Goal: Information Seeking & Learning: Learn about a topic

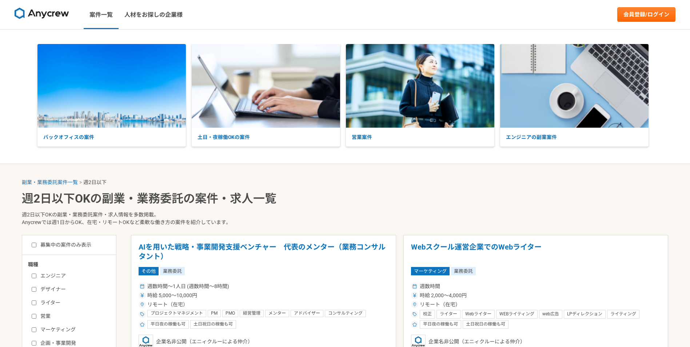
select select "2"
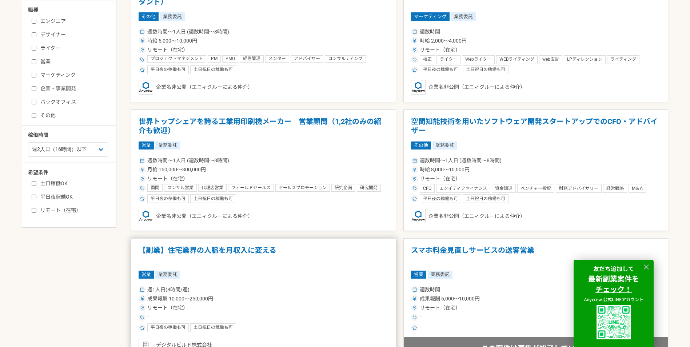
scroll to position [218, 0]
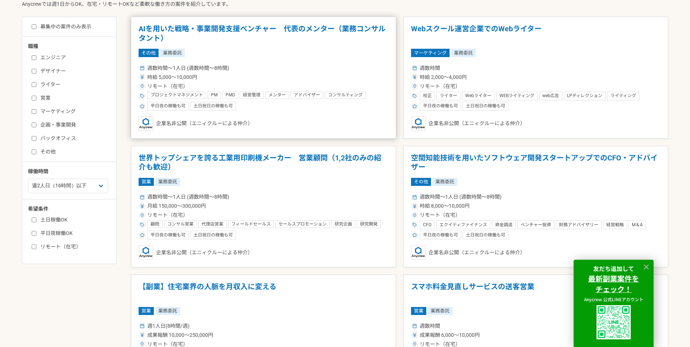
click at [246, 30] on h1 "AIを用いた戦略・事業開発支援ベンチャー　代表のメンター（業務コンサルタント）" at bounding box center [264, 33] width 250 height 19
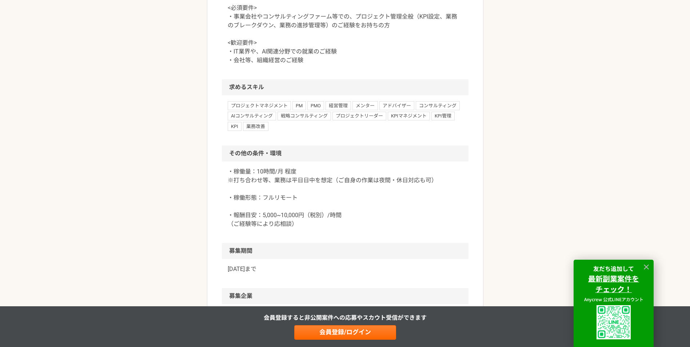
scroll to position [473, 0]
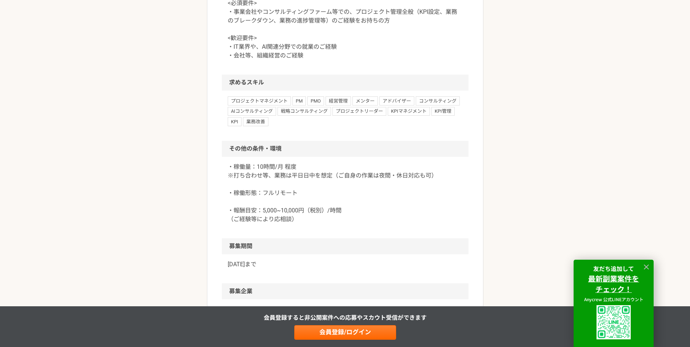
drag, startPoint x: 312, startPoint y: 141, endPoint x: 495, endPoint y: 201, distance: 192.7
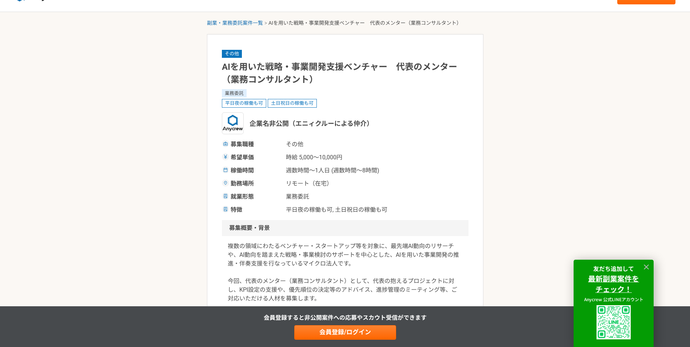
scroll to position [0, 0]
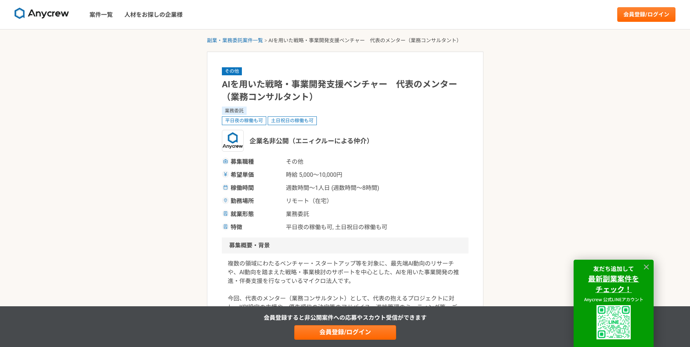
select select "2"
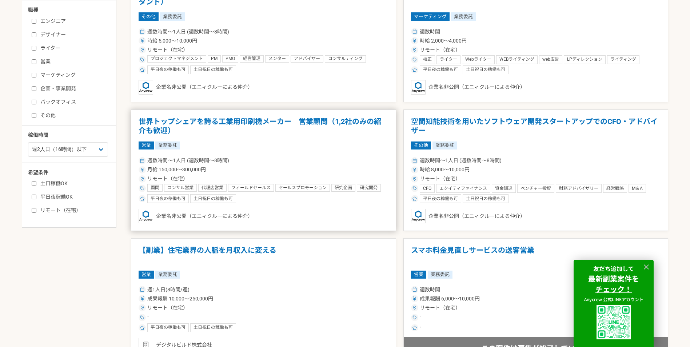
scroll to position [291, 0]
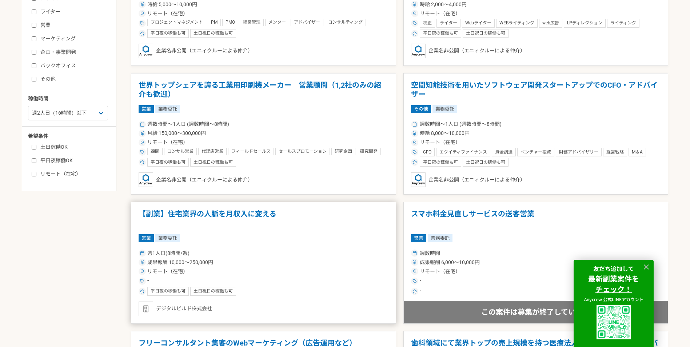
click at [224, 214] on h1 "【副業】住宅業界の人脈を月収入に変える" at bounding box center [264, 219] width 250 height 19
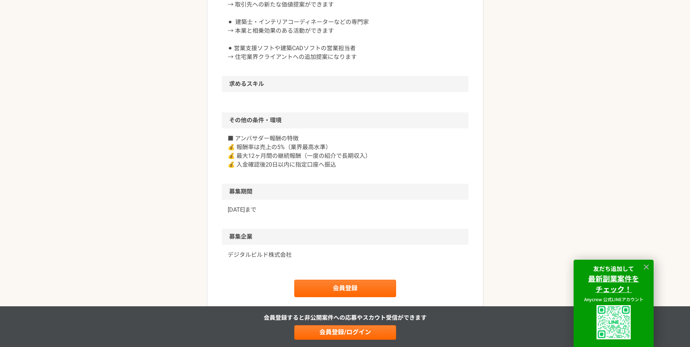
scroll to position [546, 0]
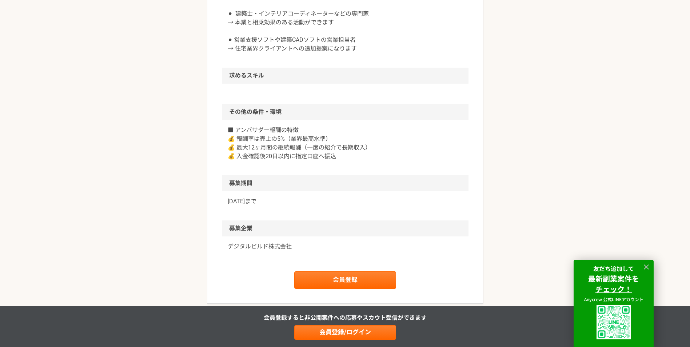
click at [253, 248] on p "デジタルビルド株式会社" at bounding box center [345, 246] width 235 height 9
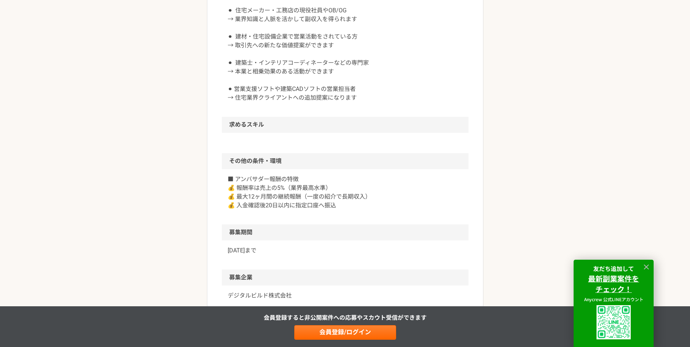
scroll to position [437, 0]
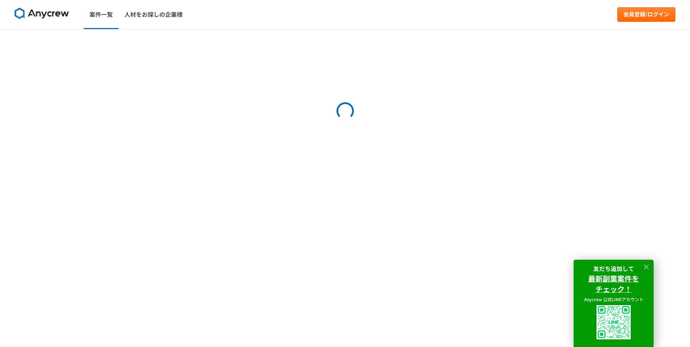
select select "2"
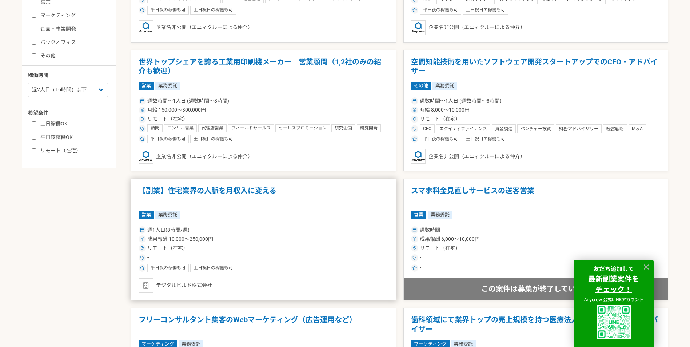
scroll to position [364, 0]
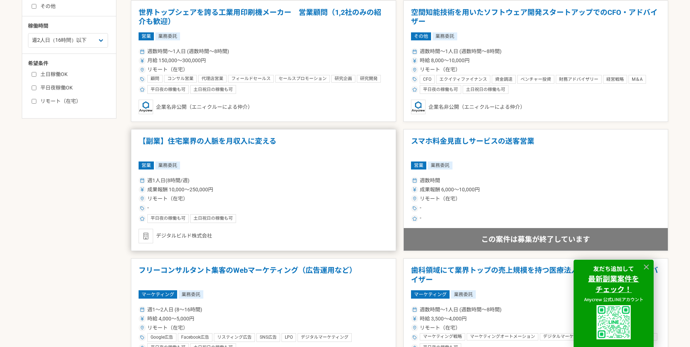
click at [248, 144] on h1 "【副業】住宅業界の人脈を月収入に変える" at bounding box center [264, 146] width 250 height 19
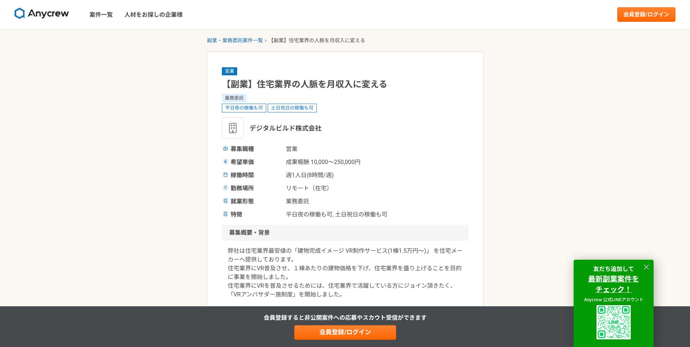
select select "2"
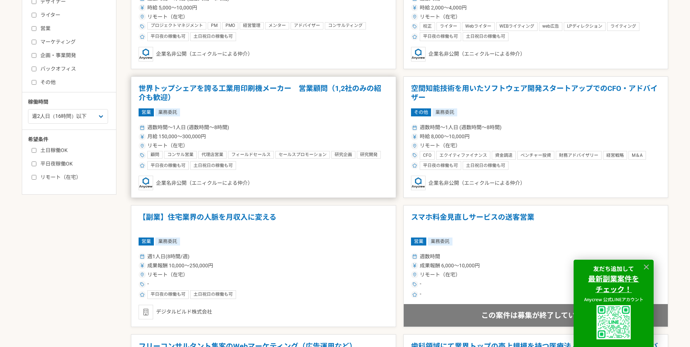
scroll to position [291, 0]
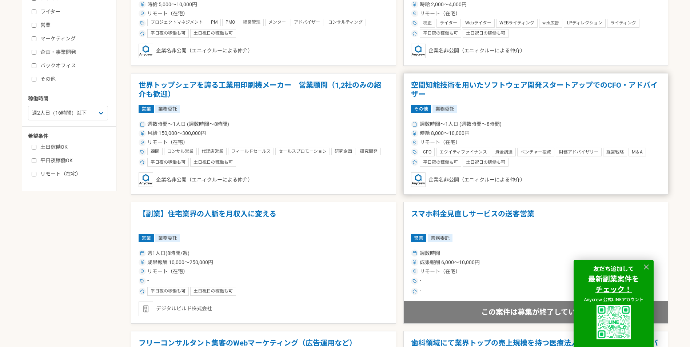
click at [427, 153] on span "CFO" at bounding box center [427, 153] width 8 height 6
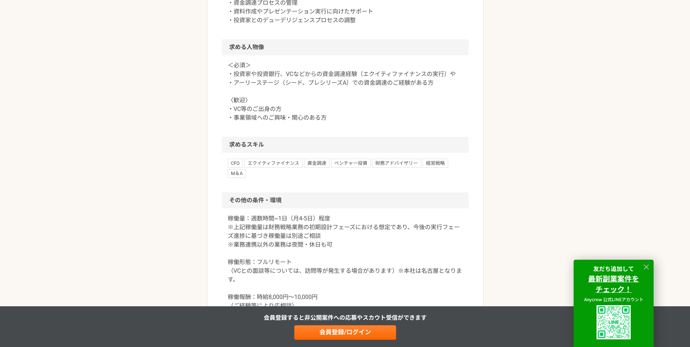
scroll to position [619, 0]
